Goal: Find specific page/section: Find specific page/section

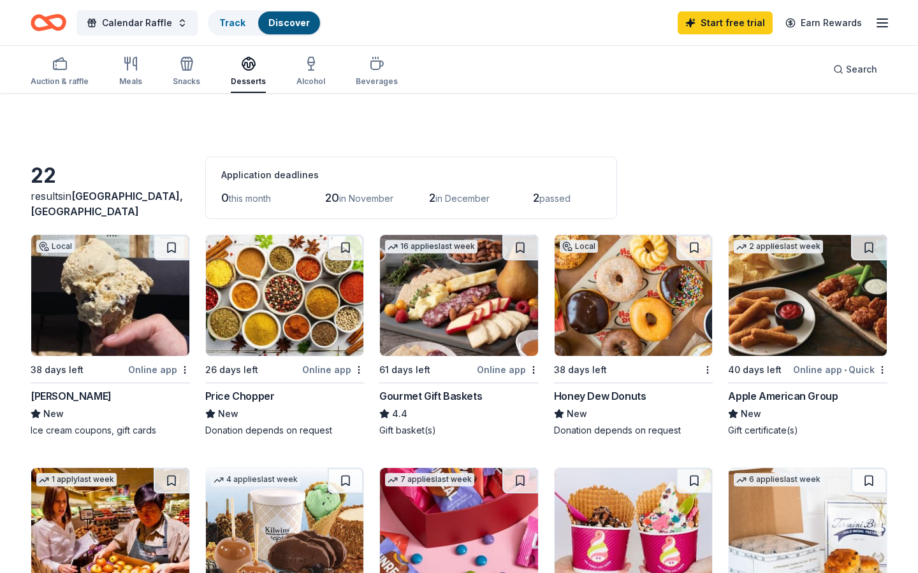
scroll to position [246, 0]
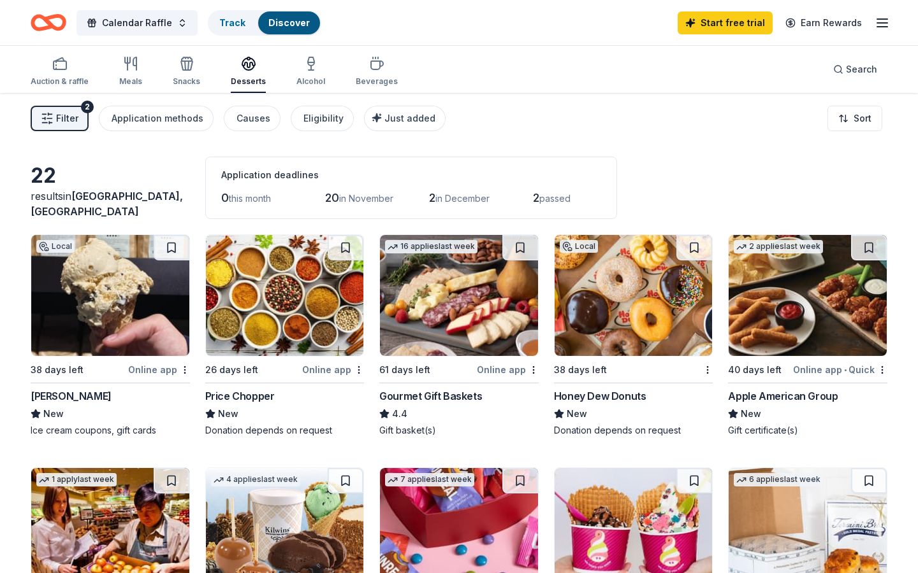
scroll to position [0, 0]
click at [182, 76] on div "Snacks" at bounding box center [186, 81] width 27 height 10
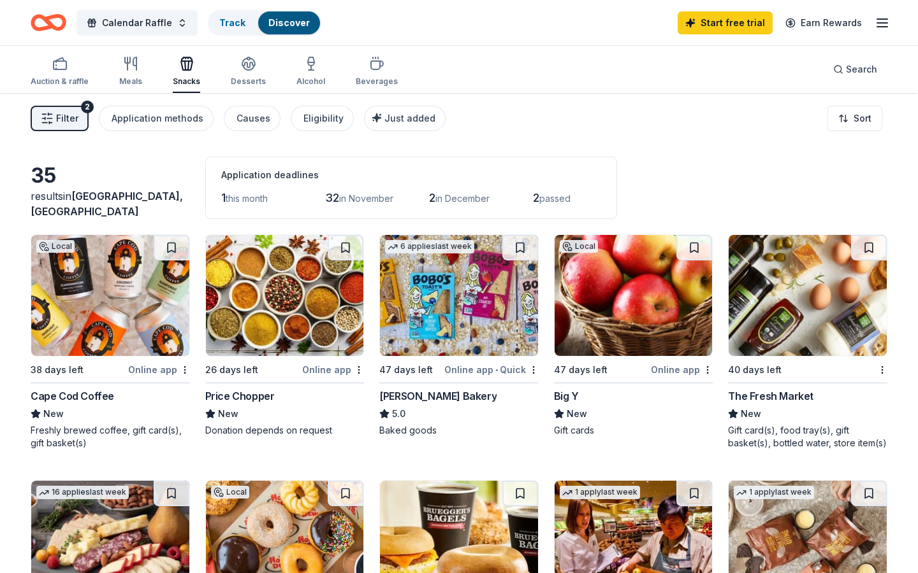
click at [883, 190] on div "35 results in [GEOGRAPHIC_DATA], [GEOGRAPHIC_DATA] Application deadlines 1 this…" at bounding box center [459, 188] width 856 height 62
click at [141, 80] on div "Auction & raffle Meals Snacks Desserts Alcohol Beverages" at bounding box center [214, 72] width 367 height 42
click at [129, 75] on div "Meals" at bounding box center [130, 71] width 23 height 31
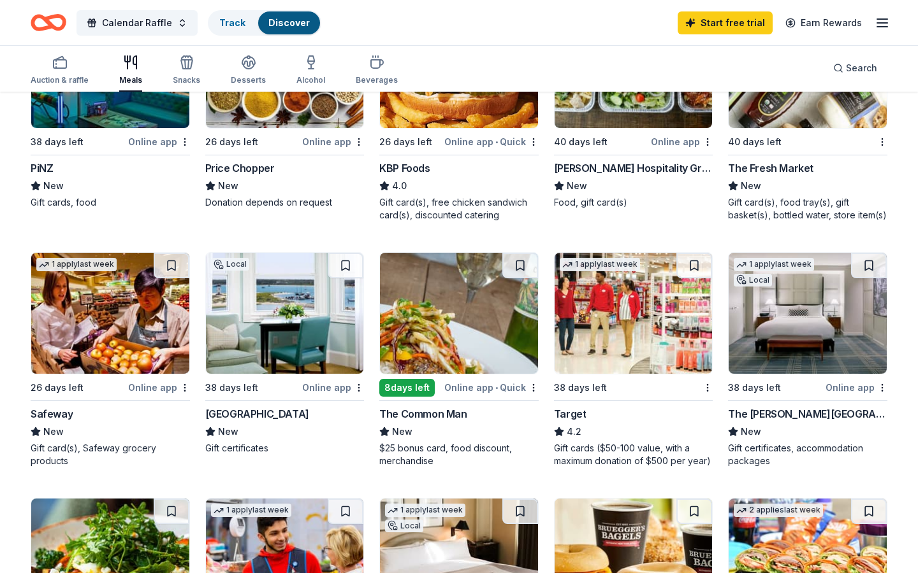
scroll to position [229, 0]
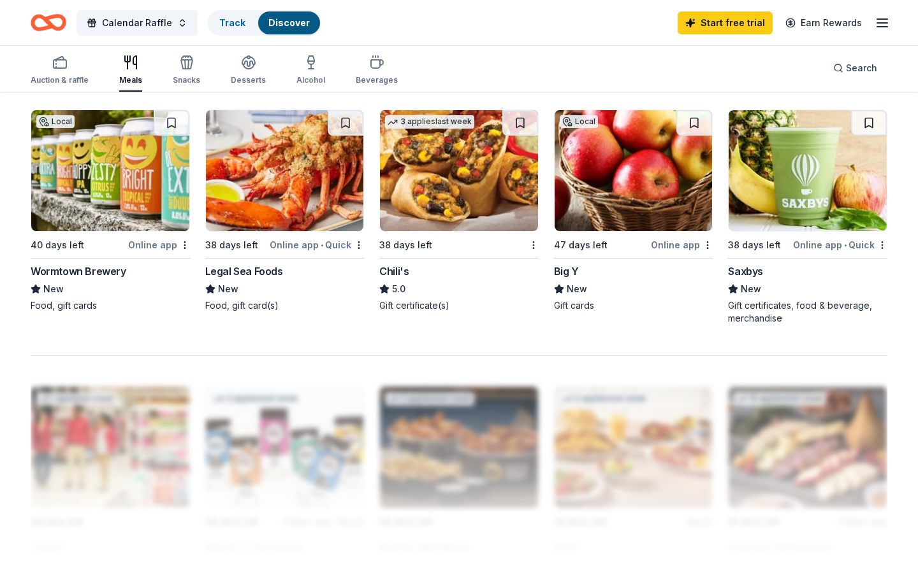
scroll to position [864, 0]
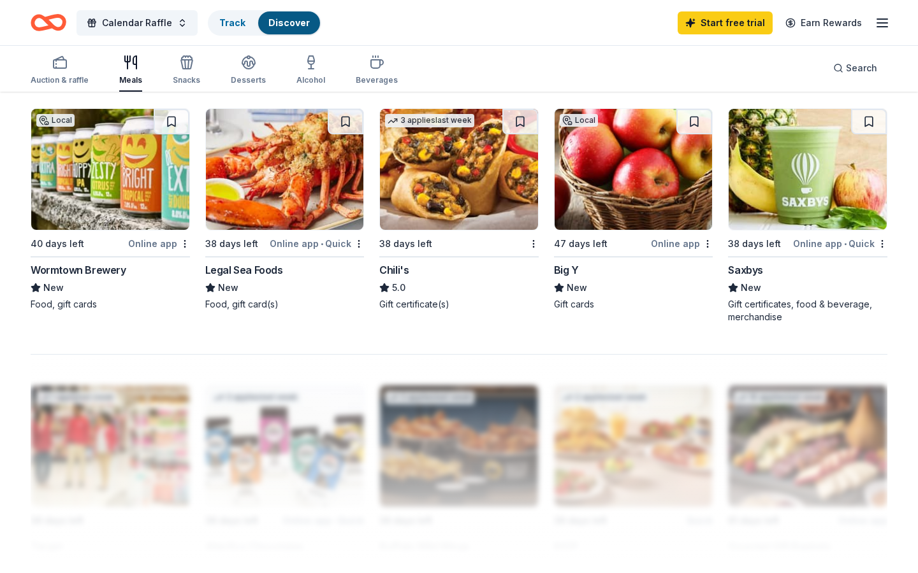
click at [902, 298] on div "43 results in [GEOGRAPHIC_DATA], [GEOGRAPHIC_DATA] Application deadlines 1 this…" at bounding box center [459, 47] width 918 height 1636
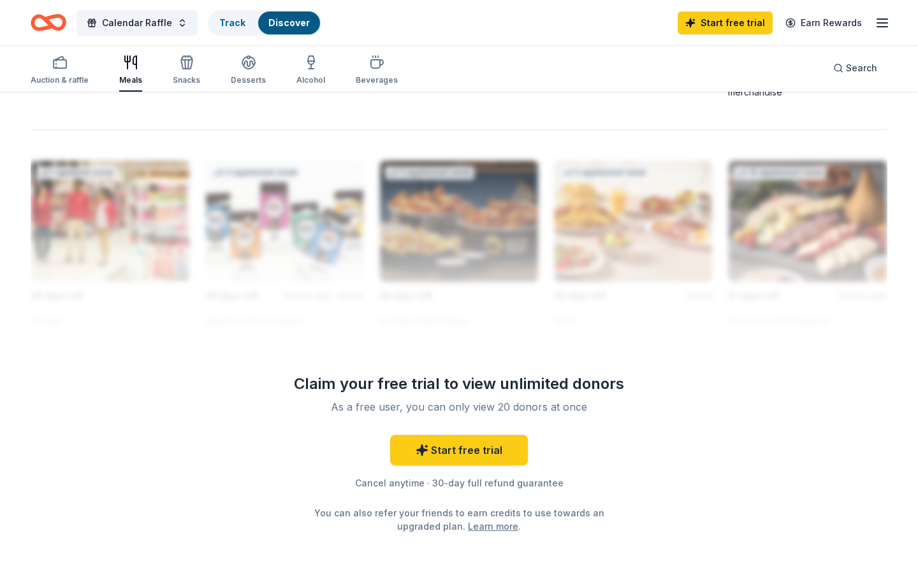
scroll to position [1119, 0]
